Goal: Task Accomplishment & Management: Manage account settings

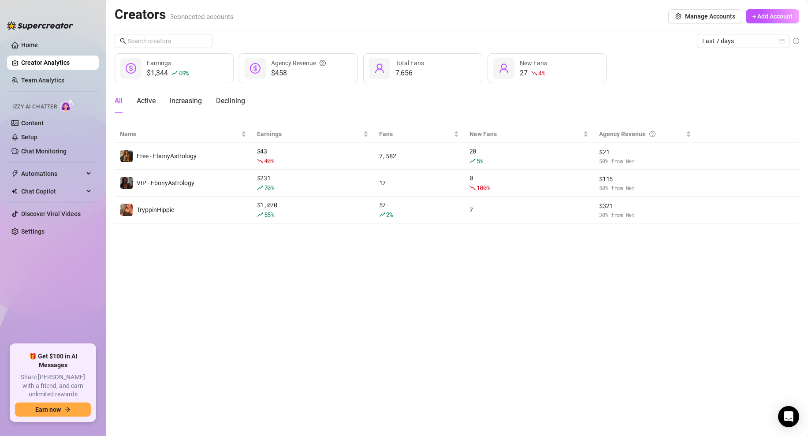
click at [416, 302] on main "Creators 3 connected accounts Manage Accounts + Add Account Last 7 days $1,344 …" at bounding box center [457, 218] width 702 height 436
click at [326, 278] on main "Creators 3 connected accounts Manage Accounts + Add Account Last 7 days $1,344 …" at bounding box center [457, 218] width 702 height 436
click at [38, 44] on link "Home" at bounding box center [29, 44] width 17 height 7
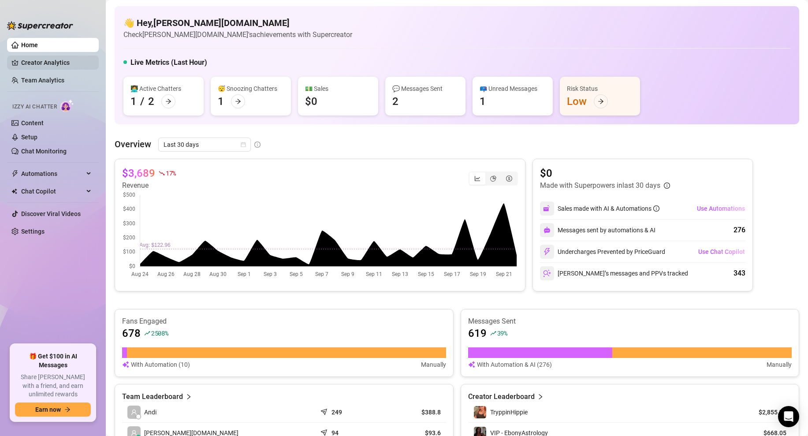
click at [44, 61] on link "Creator Analytics" at bounding box center [56, 63] width 71 height 14
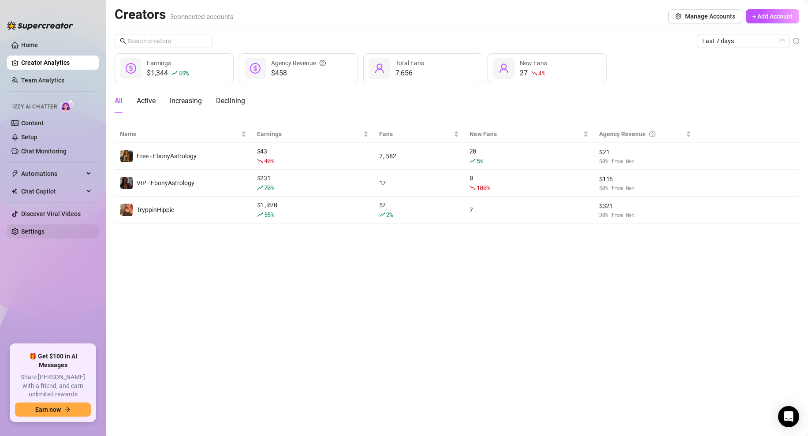
click at [34, 228] on link "Settings" at bounding box center [32, 231] width 23 height 7
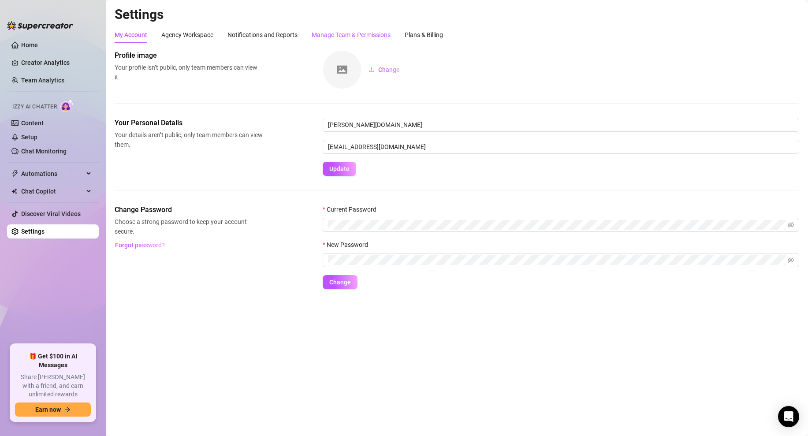
click at [352, 36] on div "Manage Team & Permissions" at bounding box center [351, 35] width 79 height 10
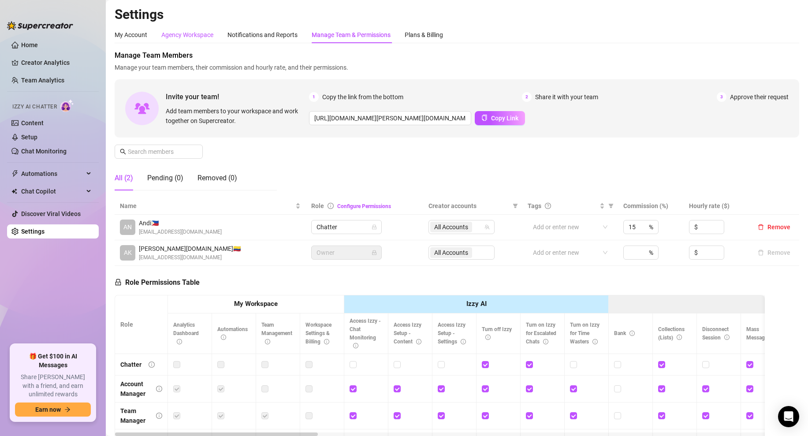
click at [169, 34] on div "Agency Workspace" at bounding box center [187, 35] width 52 height 10
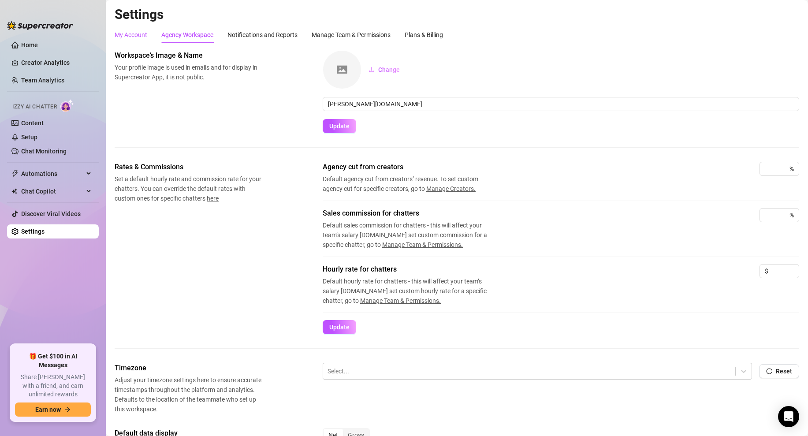
click at [138, 33] on div "My Account" at bounding box center [131, 35] width 33 height 10
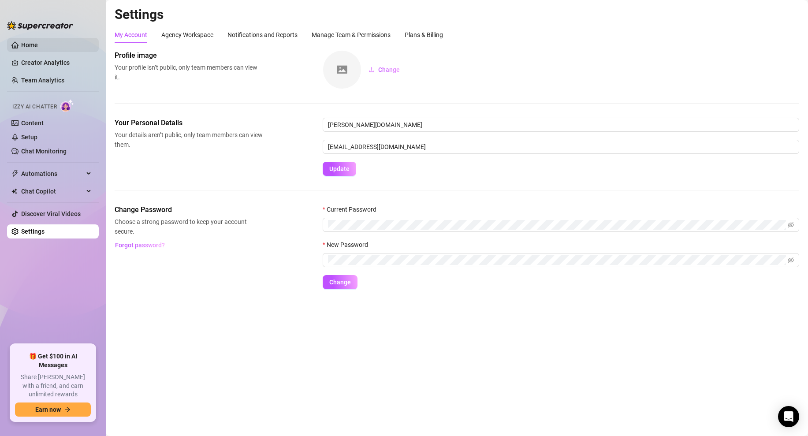
click at [37, 43] on link "Home" at bounding box center [29, 44] width 17 height 7
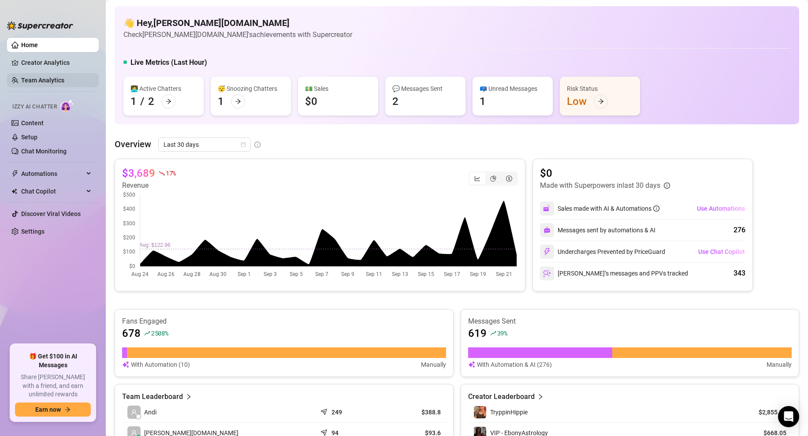
click at [41, 79] on link "Team Analytics" at bounding box center [42, 80] width 43 height 7
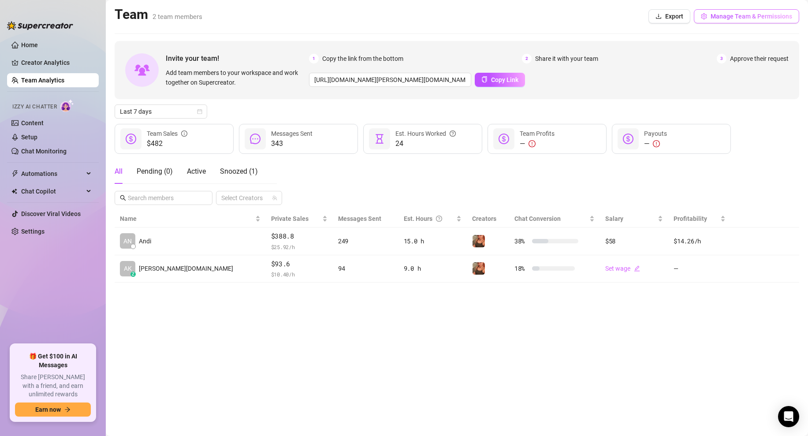
click at [716, 18] on span "Manage Team & Permissions" at bounding box center [751, 16] width 82 height 7
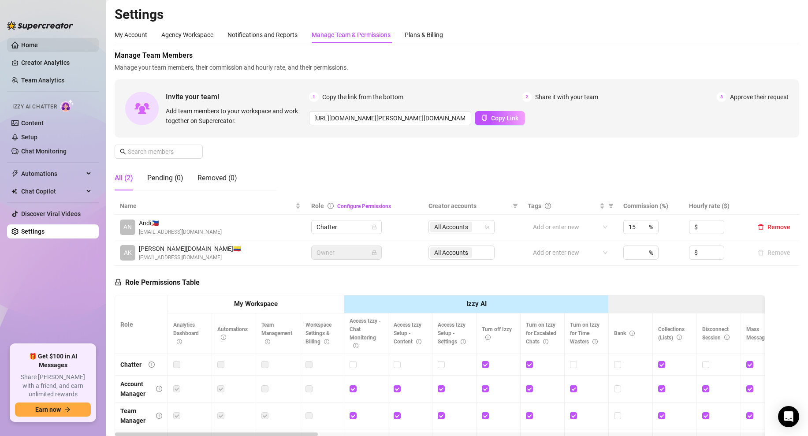
click at [29, 42] on link "Home" at bounding box center [29, 44] width 17 height 7
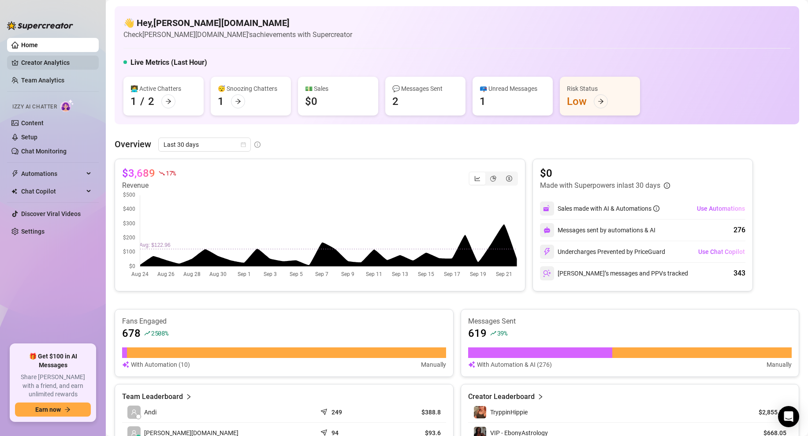
click at [32, 59] on link "Creator Analytics" at bounding box center [56, 63] width 71 height 14
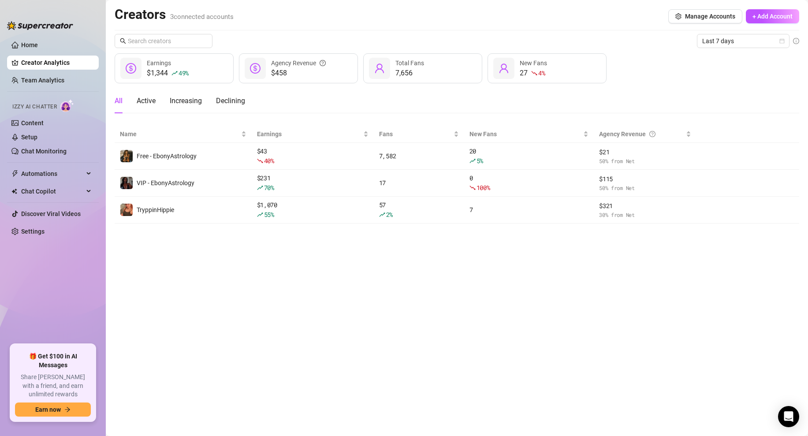
click at [414, 282] on main "Creators 3 connected accounts Manage Accounts + Add Account Last 7 days $1,344 …" at bounding box center [457, 218] width 702 height 436
click at [755, 19] on span "+ Add Account" at bounding box center [772, 16] width 40 height 7
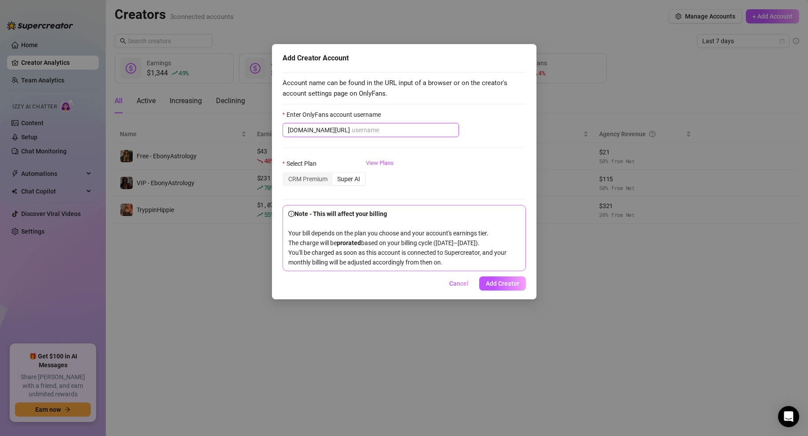
click at [352, 128] on input "Enter OnlyFans account username" at bounding box center [403, 130] width 102 height 10
paste input "@sirenitaa.arieel"
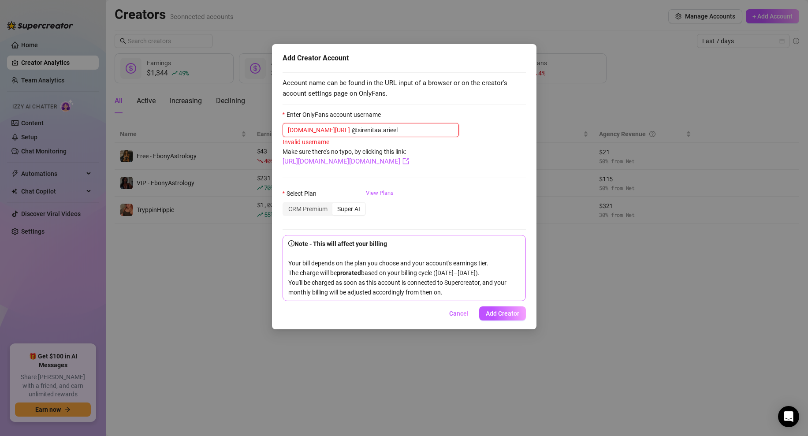
click at [352, 130] on input "@sirenitaa.arieel" at bounding box center [403, 130] width 102 height 10
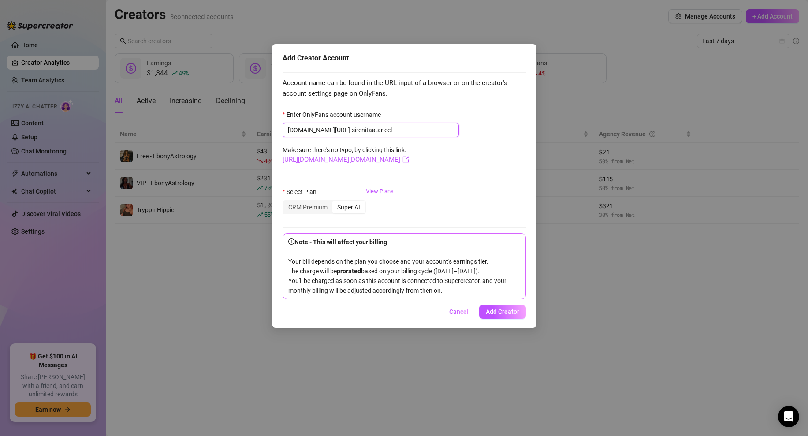
type input "sirenitaa.arieel"
click at [437, 164] on form "Enter OnlyFans account username [DOMAIN_NAME][URL] [DOMAIN_NAME] Make sure ther…" at bounding box center [404, 205] width 243 height 190
click at [310, 204] on div "CRM Premium" at bounding box center [307, 207] width 49 height 12
click at [286, 202] on input "CRM Premium" at bounding box center [286, 202] width 0 height 0
click at [479, 182] on form "Enter OnlyFans account username [DOMAIN_NAME][URL] [DOMAIN_NAME] Make sure ther…" at bounding box center [404, 205] width 243 height 190
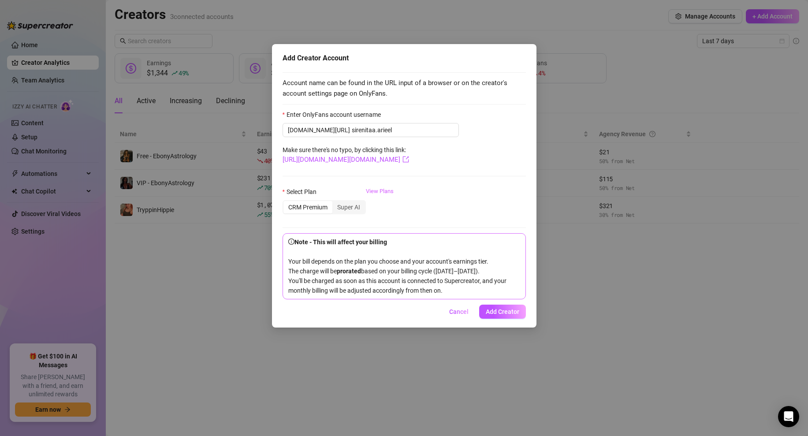
click at [383, 190] on link "View Plans" at bounding box center [380, 204] width 28 height 35
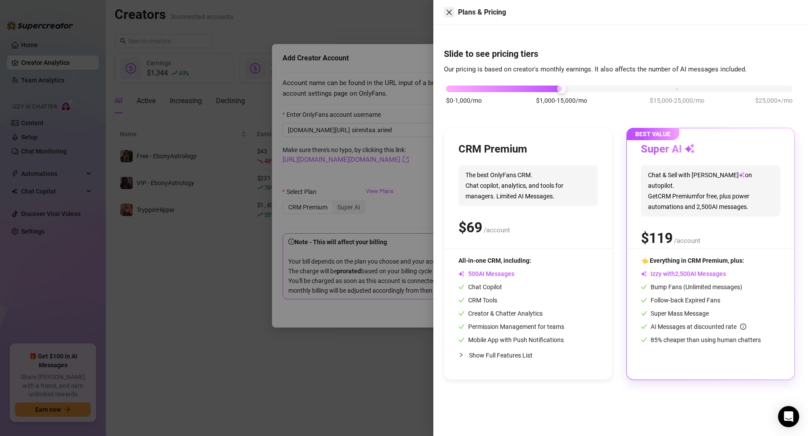
click at [447, 14] on icon "close" at bounding box center [448, 12] width 5 height 5
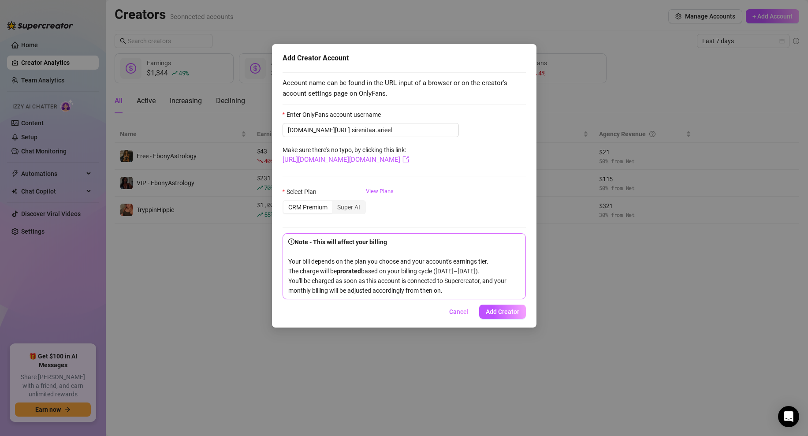
click at [437, 144] on form "Enter OnlyFans account username [DOMAIN_NAME][URL] [DOMAIN_NAME] Make sure ther…" at bounding box center [404, 205] width 243 height 190
click at [462, 182] on form "Enter OnlyFans account username [DOMAIN_NAME][URL] [DOMAIN_NAME] Make sure ther…" at bounding box center [404, 205] width 243 height 190
click at [467, 187] on div "Select Plan CRM Premium Super AI View Plans" at bounding box center [404, 204] width 243 height 35
click at [504, 315] on span "Add Creator" at bounding box center [502, 311] width 33 height 7
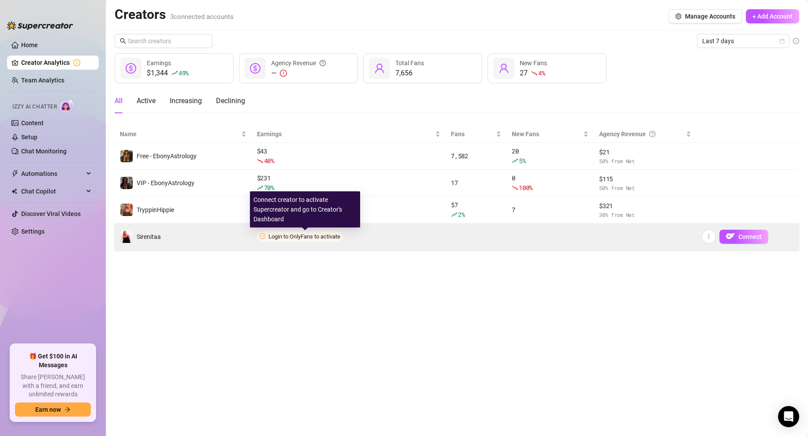
click at [338, 238] on span "Login to OnlyFans to activate" at bounding box center [304, 236] width 72 height 7
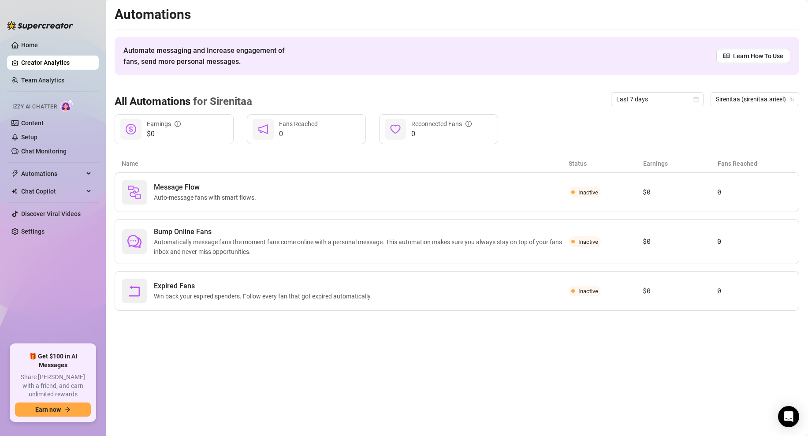
click at [398, 364] on main "Automations Automate messaging and Increase engagement of fans, send more perso…" at bounding box center [457, 218] width 702 height 436
click at [39, 121] on link "Content" at bounding box center [32, 122] width 22 height 7
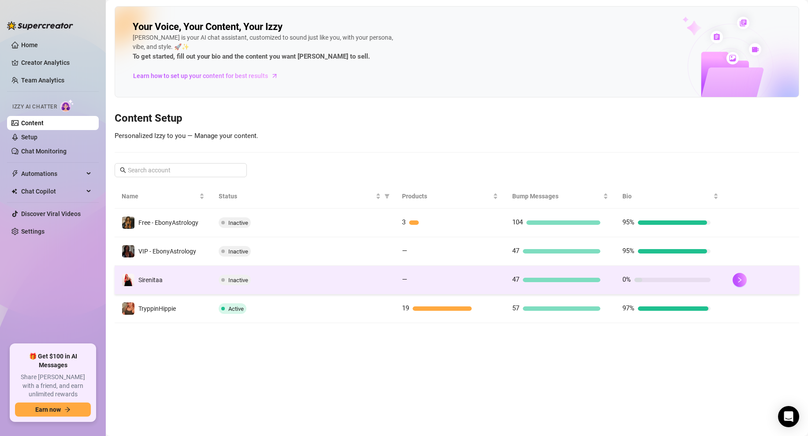
click at [304, 273] on td "Inactive" at bounding box center [304, 280] width 184 height 29
